Goal: Register for event/course

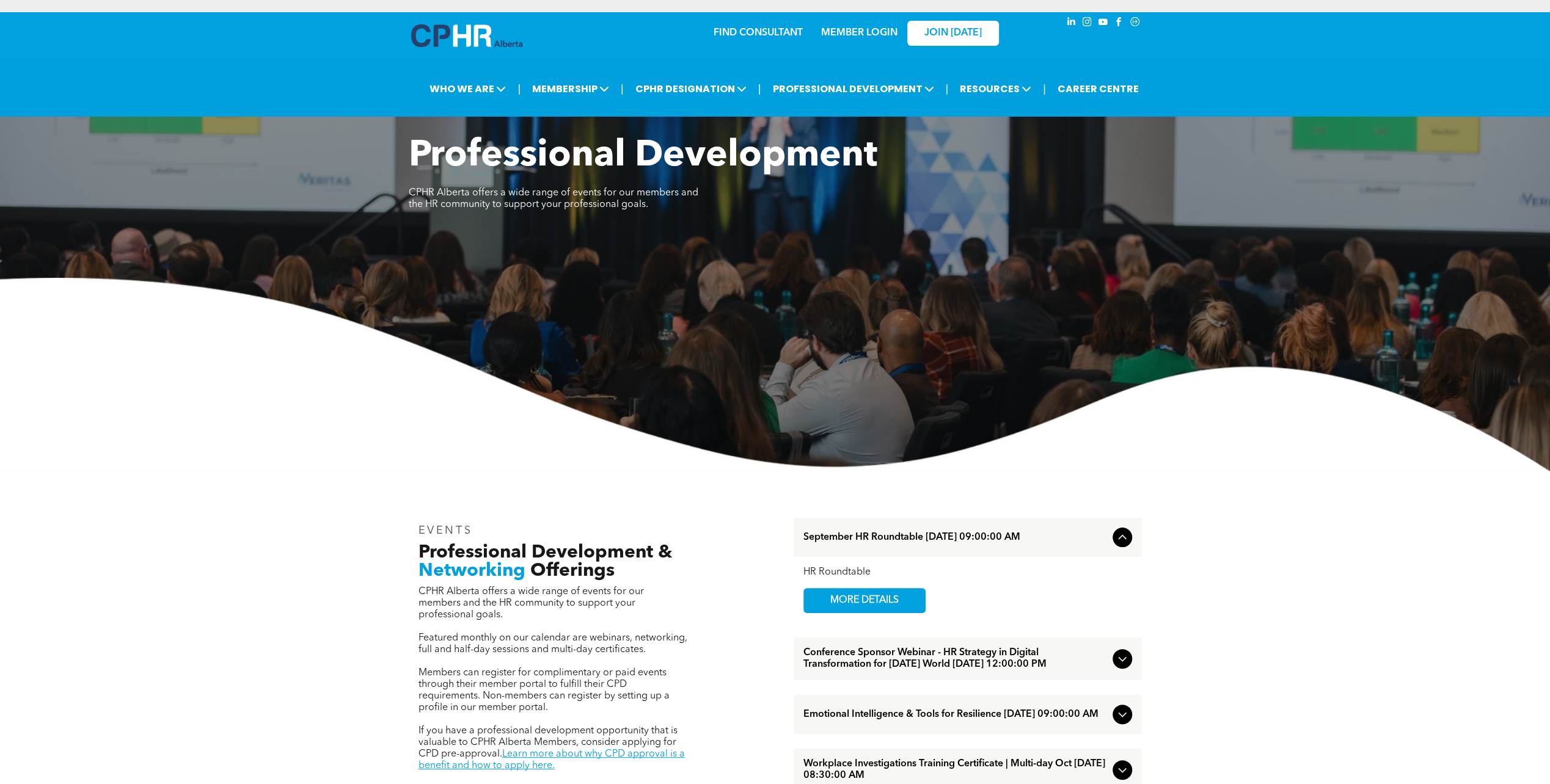
click at [466, 41] on img at bounding box center [466, 35] width 111 height 22
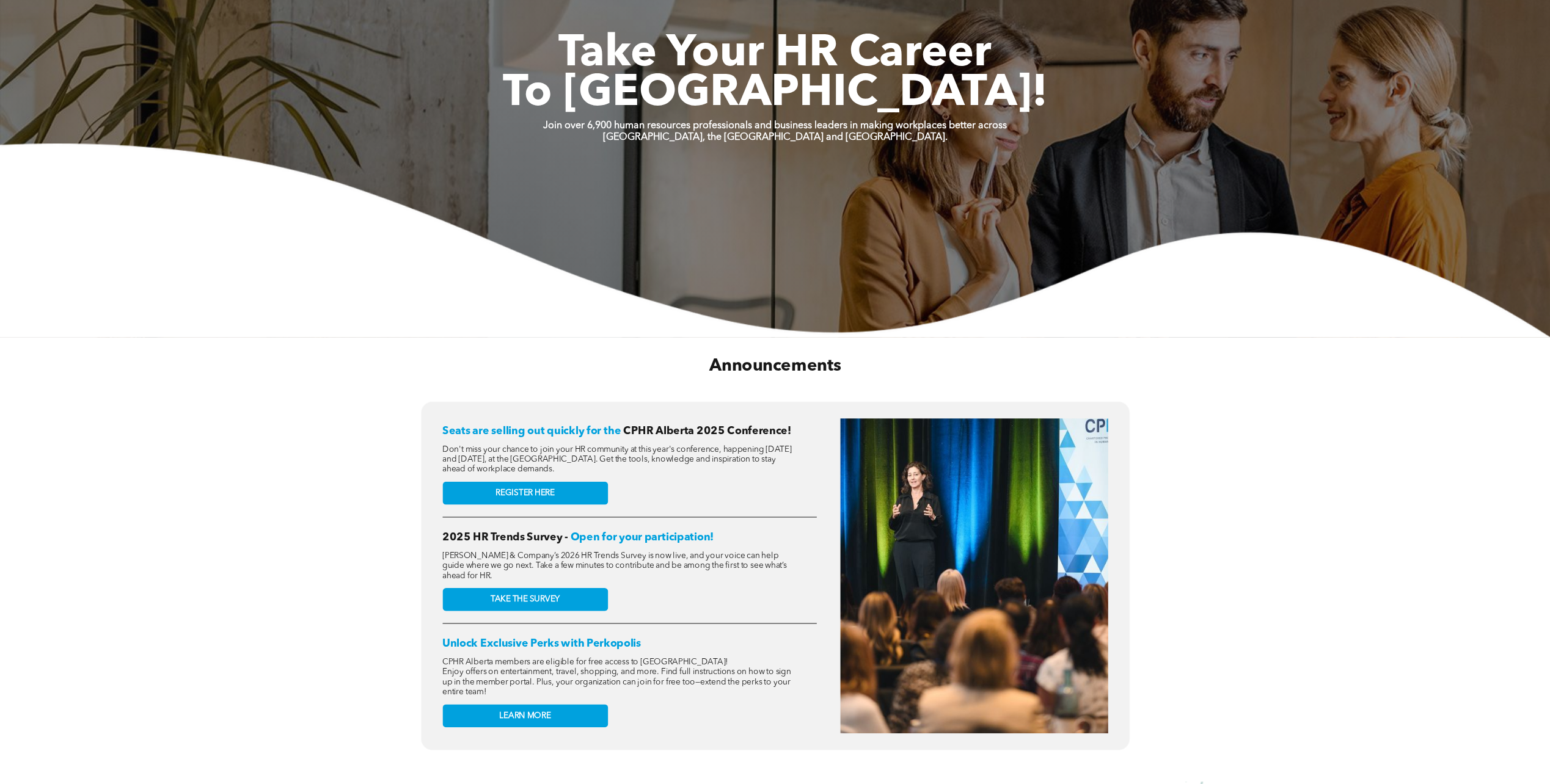
scroll to position [244, 0]
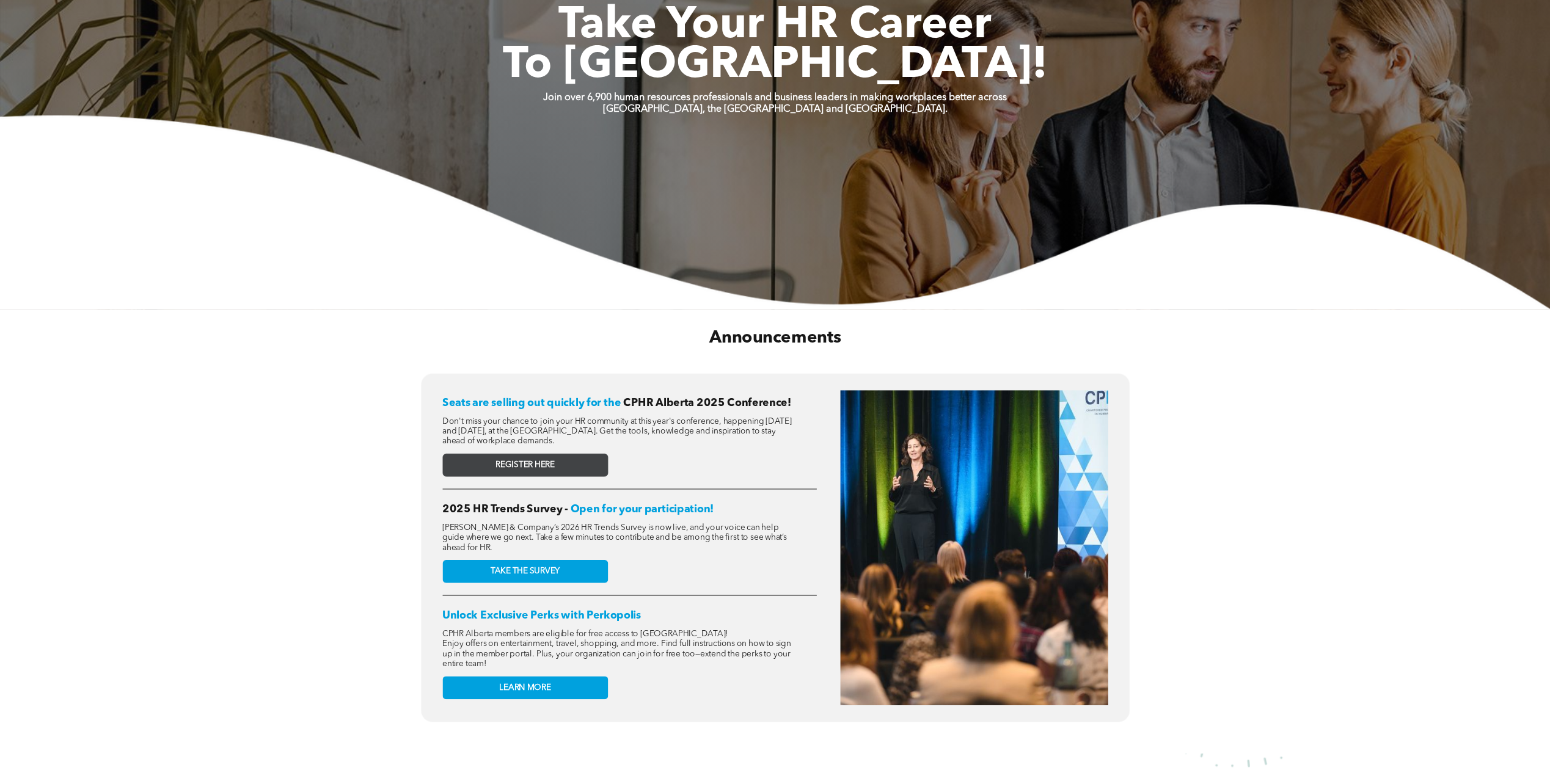
click at [508, 461] on span "REGISTER HERE" at bounding box center [525, 464] width 59 height 10
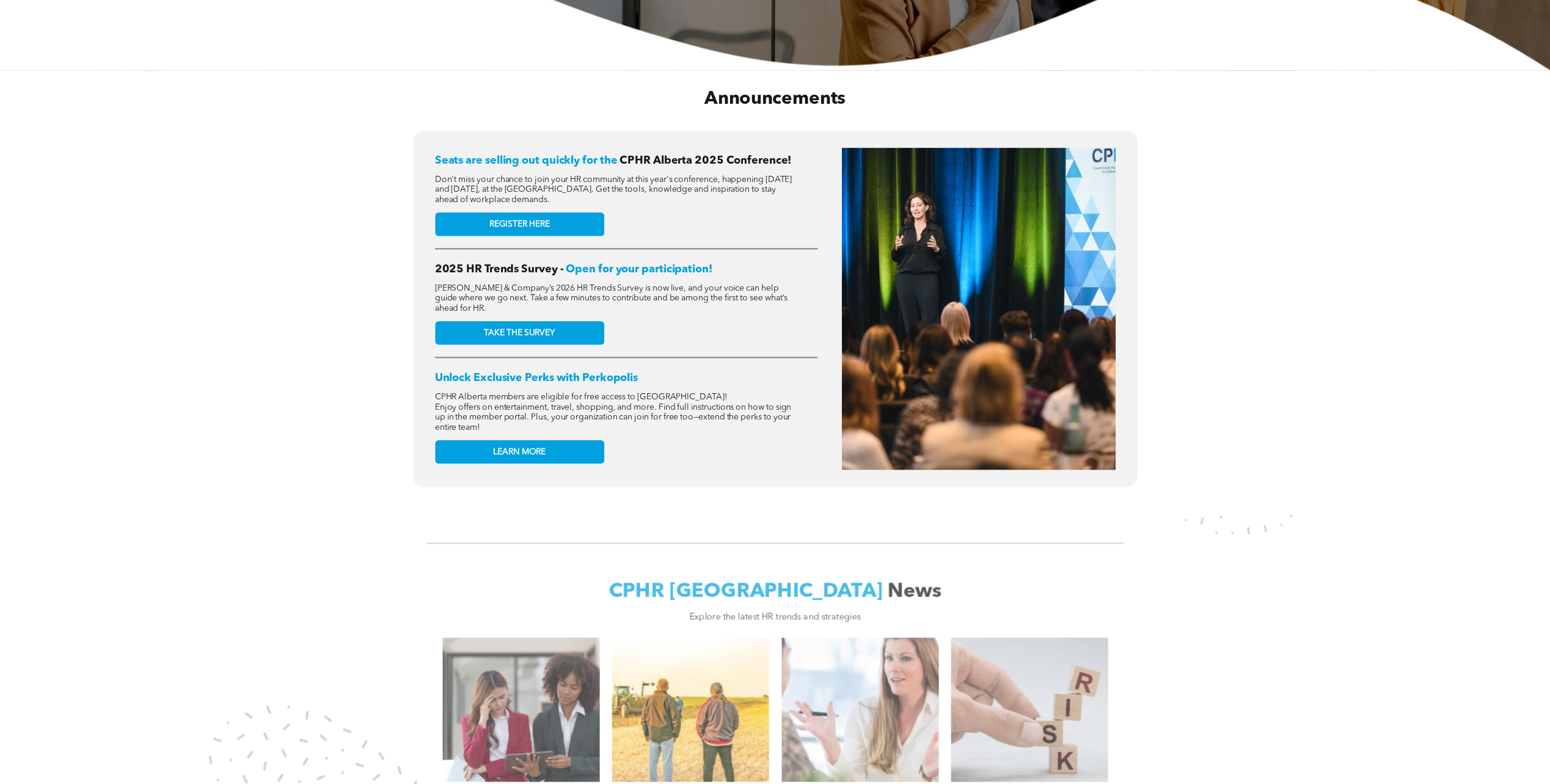
scroll to position [489, 0]
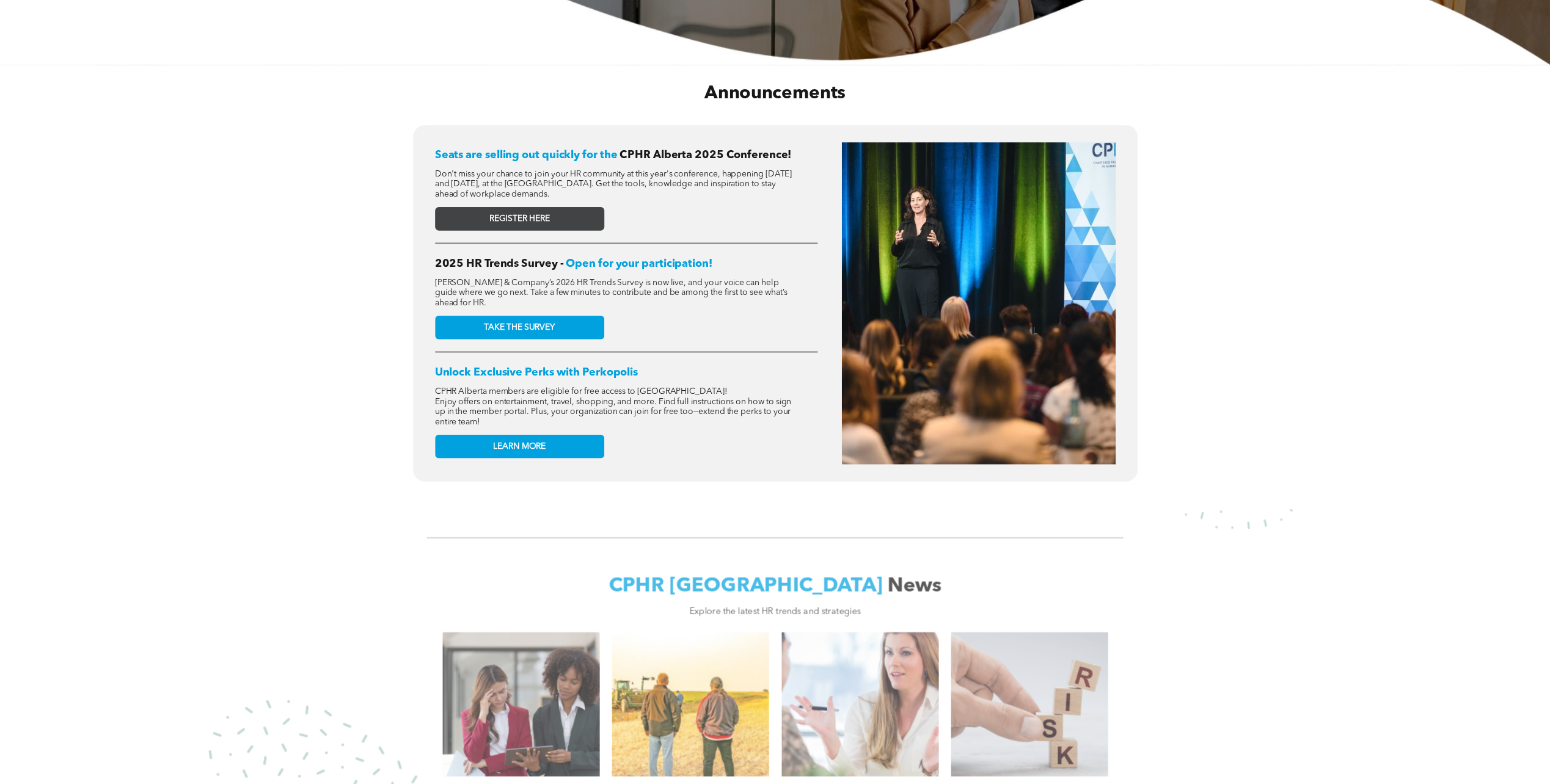
click at [475, 225] on link "REGISTER HERE" at bounding box center [520, 219] width 169 height 24
